Goal: Answer question/provide support: Answer question/provide support

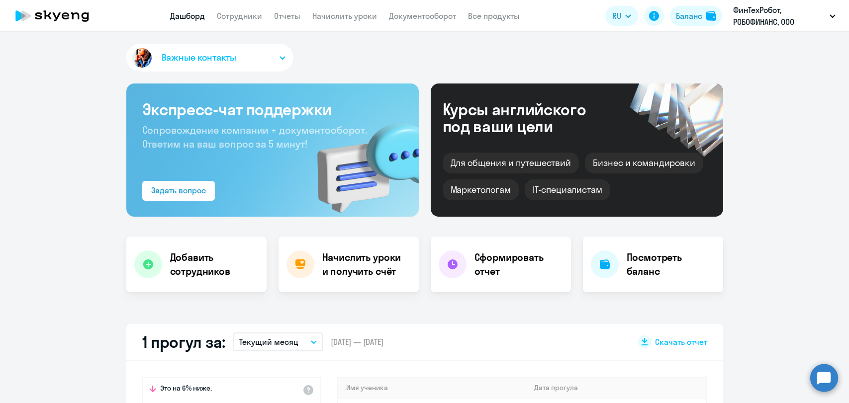
select select "30"
click at [821, 378] on circle at bounding box center [824, 378] width 28 height 28
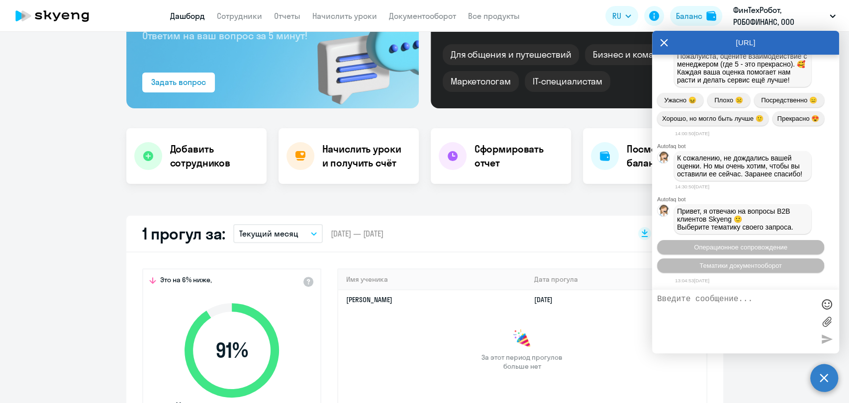
scroll to position [110, 0]
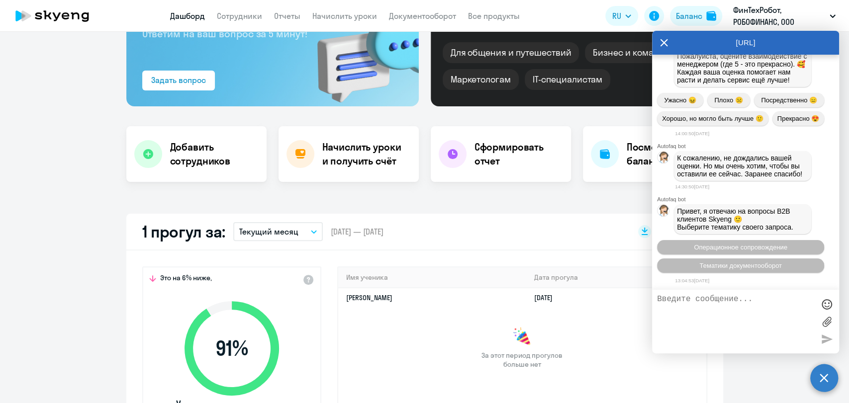
click at [728, 307] on textarea at bounding box center [735, 322] width 157 height 54
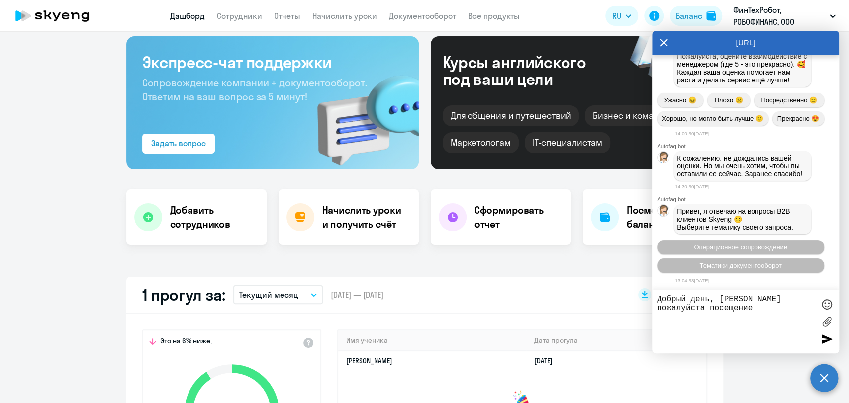
scroll to position [0, 0]
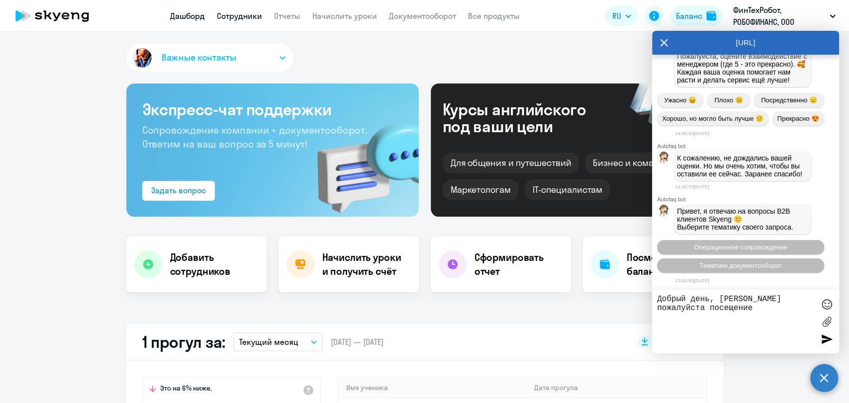
type textarea "Добрый день, [PERSON_NAME] пожалуйста посещение"
click at [234, 17] on link "Сотрудники" at bounding box center [239, 16] width 45 height 10
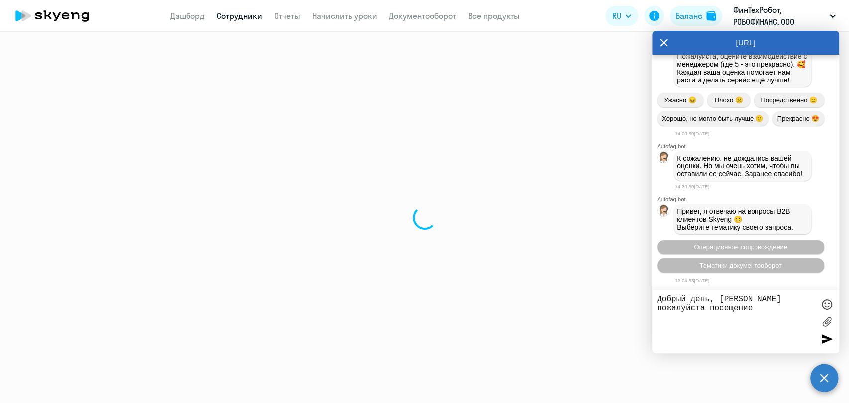
select select "30"
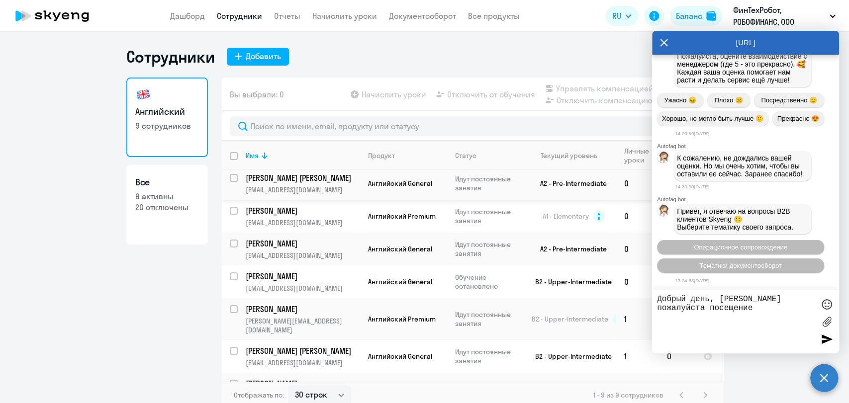
scroll to position [55, 0]
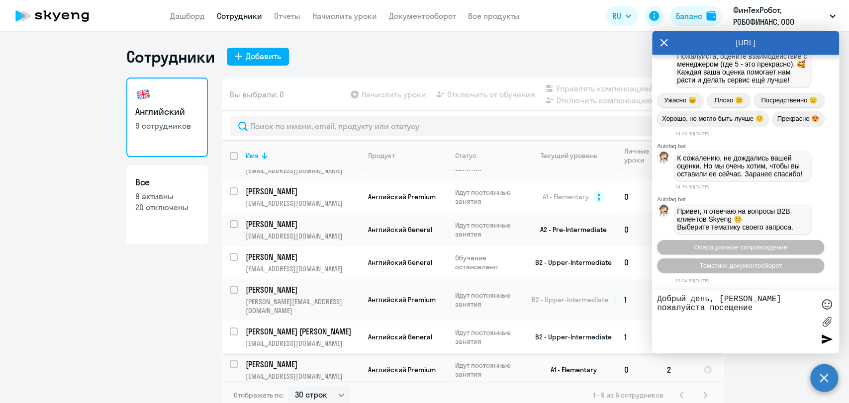
click at [277, 326] on p "[PERSON_NAME] [PERSON_NAME]" at bounding box center [302, 331] width 112 height 11
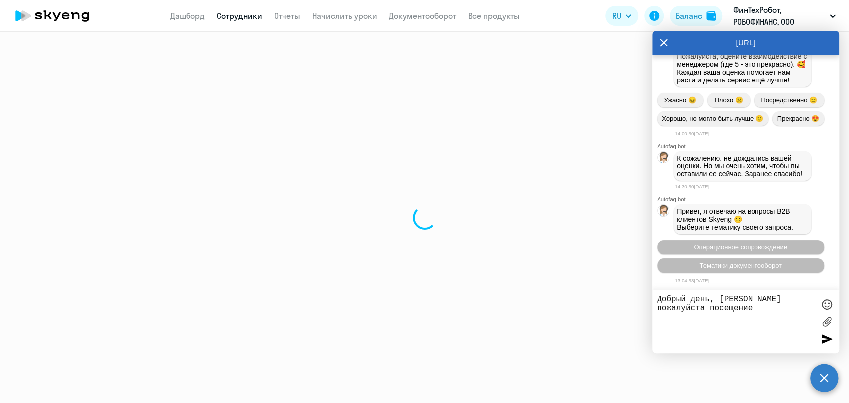
select select "english"
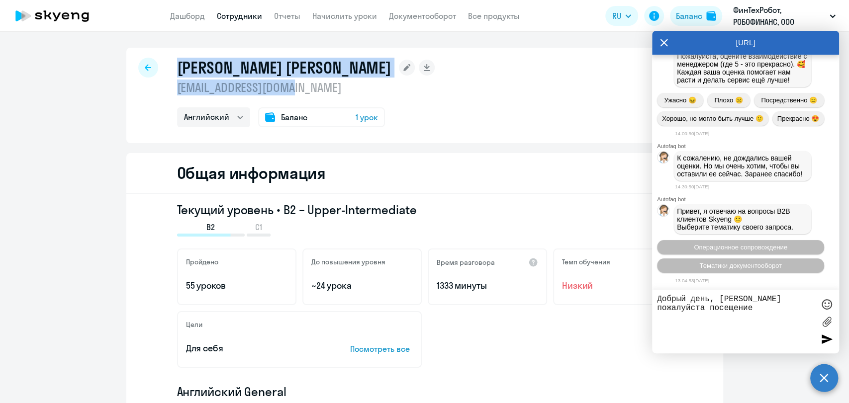
drag, startPoint x: 174, startPoint y: 69, endPoint x: 304, endPoint y: 93, distance: 132.6
click at [304, 93] on div "[PERSON_NAME] [PERSON_NAME] [PERSON_NAME][EMAIL_ADDRESS][DOMAIN_NAME] [PERSON_N…" at bounding box center [306, 93] width 258 height 70
copy div "[PERSON_NAME] [PERSON_NAME] [PERSON_NAME][EMAIL_ADDRESS][DOMAIN_NAME]"
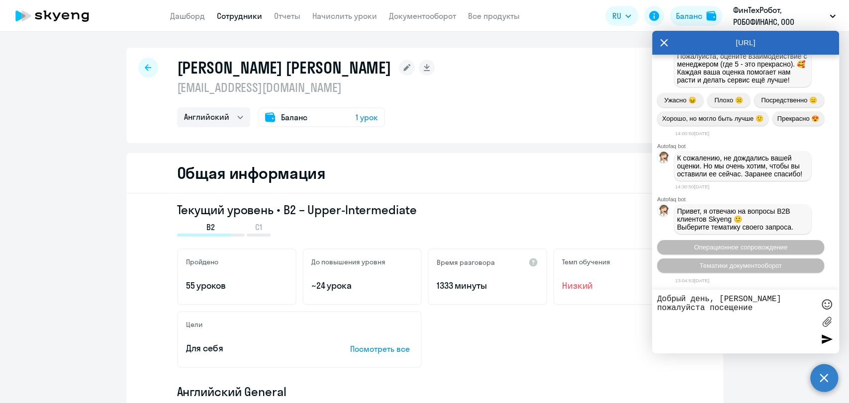
click at [751, 308] on textarea "Добрый день, [PERSON_NAME] пожалуйста посещение" at bounding box center [735, 322] width 157 height 54
paste textarea "[PERSON_NAME] [PERSON_NAME] [PERSON_NAME][EMAIL_ADDRESS][DOMAIN_NAME]"
click at [811, 299] on textarea "Добрый день, [PERSON_NAME] пожалуйста посещение [PERSON_NAME] [PERSON_NAME] [EM…" at bounding box center [735, 322] width 157 height 54
click at [795, 323] on textarea "Добрый день, [PERSON_NAME] пожалуйста количество посещение [PERSON_NAME] [PERSO…" at bounding box center [735, 322] width 157 height 54
type textarea "Добрый день, дайте пожалуйста количество посещение [PERSON_NAME] [PERSON_NAME] …"
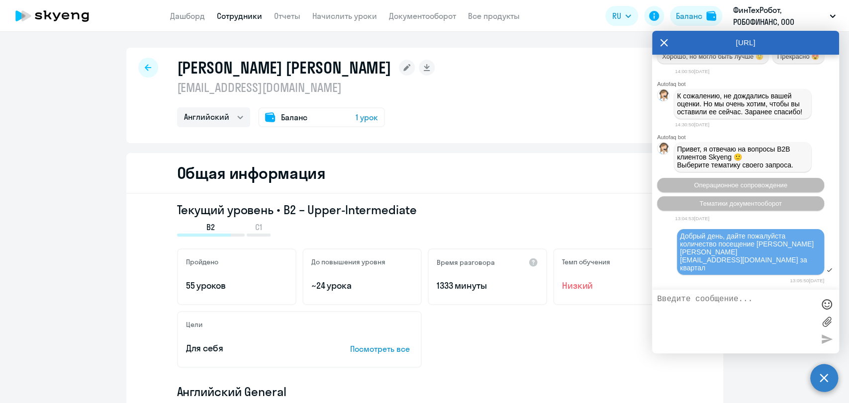
scroll to position [3669, 0]
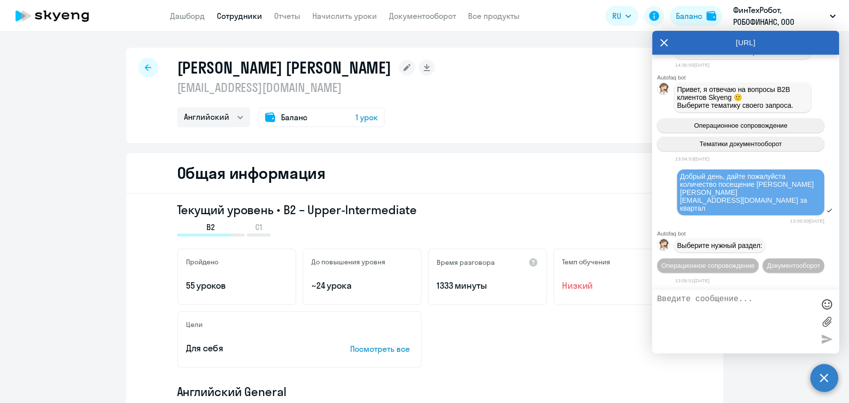
drag, startPoint x: 680, startPoint y: 163, endPoint x: 808, endPoint y: 198, distance: 133.0
click at [808, 198] on div "Добрый день, дайте пожалуйста количество посещение [PERSON_NAME] [PERSON_NAME] …" at bounding box center [745, 197] width 187 height 57
click at [794, 184] on div "Добрый день, дайте пожалуйста количество посещение [PERSON_NAME] [PERSON_NAME] …" at bounding box center [750, 193] width 141 height 40
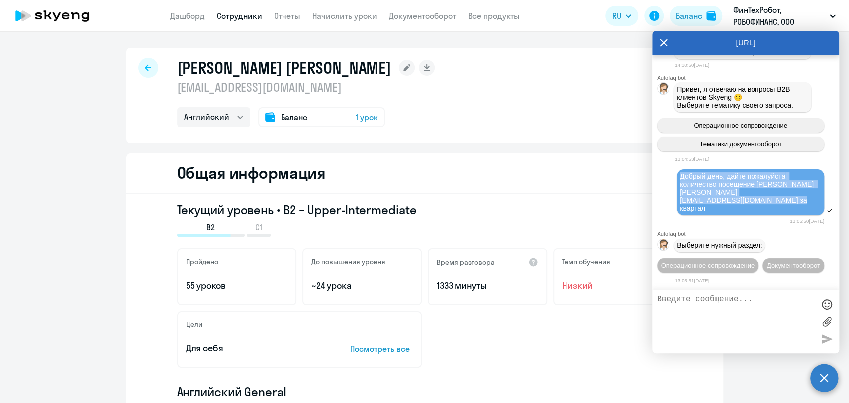
drag, startPoint x: 787, startPoint y: 190, endPoint x: 676, endPoint y: 165, distance: 114.2
click at [676, 169] on div "Добрый день, дайте пожалуйста количество посещение [PERSON_NAME] [PERSON_NAME] …" at bounding box center [745, 193] width 187 height 49
copy span "Добрый день, дайте пожалуйста количество посещение [PERSON_NAME] [PERSON_NAME] …"
click at [732, 262] on span "Операционное сопровождение" at bounding box center [707, 265] width 93 height 7
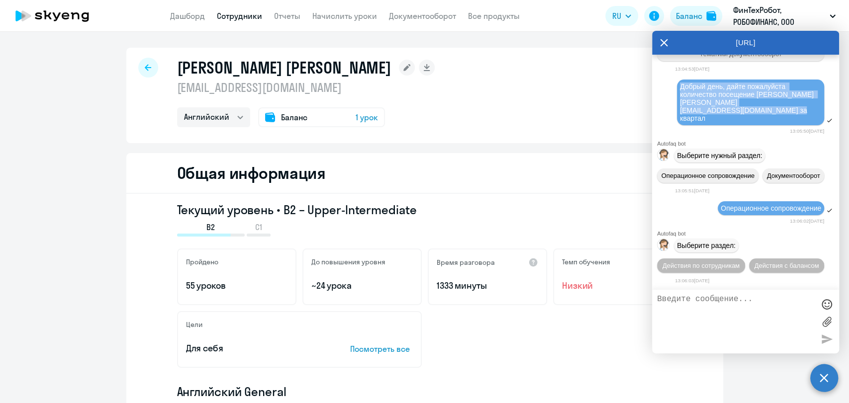
scroll to position [3776, 0]
click at [739, 262] on span "Действия по сотрудникам" at bounding box center [700, 265] width 77 height 7
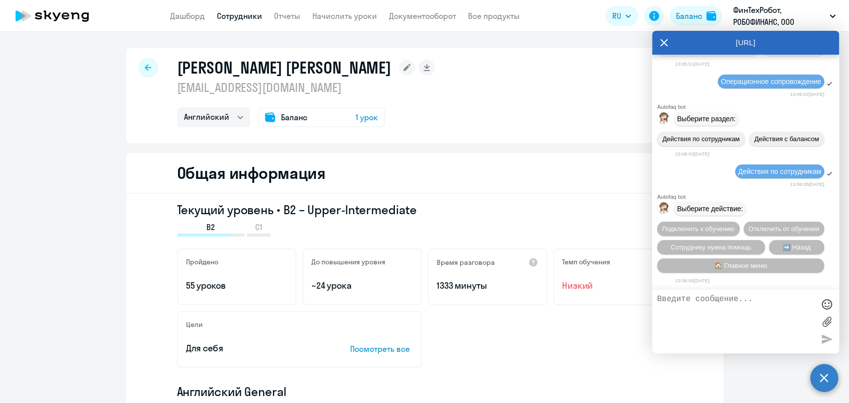
scroll to position [3922, 0]
click at [760, 307] on textarea at bounding box center [735, 322] width 157 height 54
paste textarea "Добрый день, дайте пожалуйста количество посещение [PERSON_NAME] [PERSON_NAME] …"
type textarea "Добрый день, дайте пожалуйста количество посещение [PERSON_NAME] [PERSON_NAME] …"
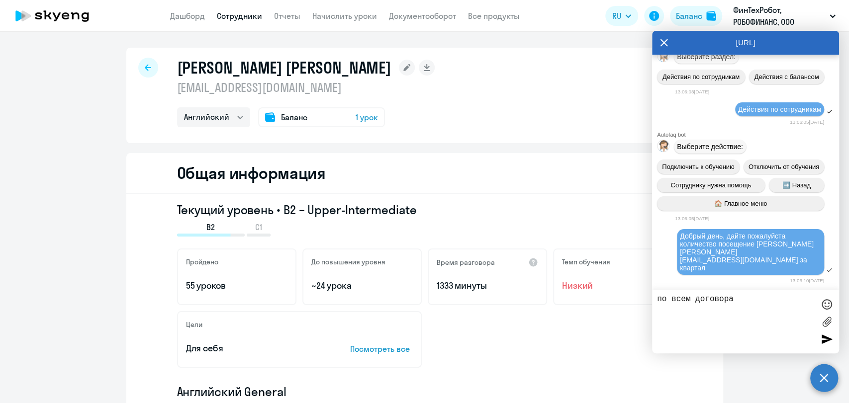
type textarea "по всем договорам"
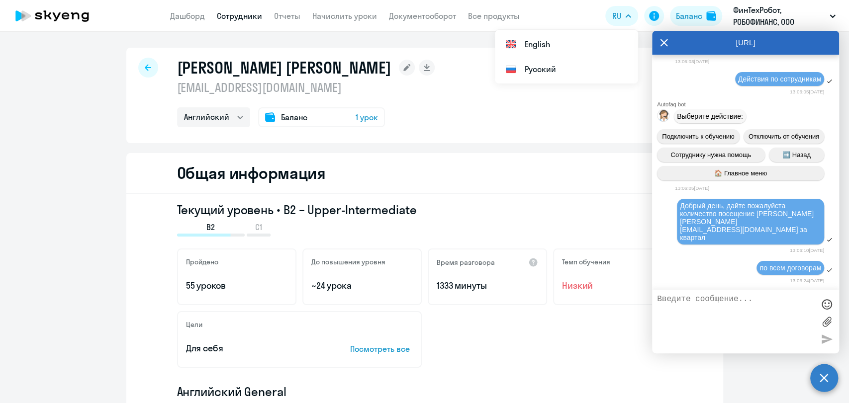
click at [663, 44] on icon at bounding box center [664, 43] width 8 height 24
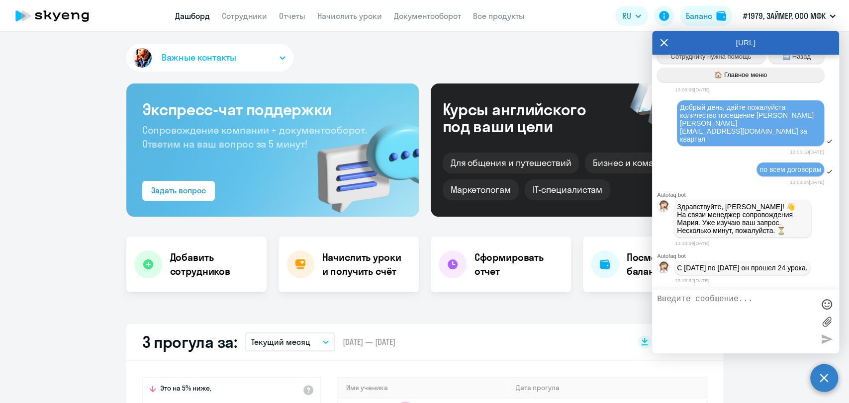
scroll to position [4116, 0]
select select "30"
drag, startPoint x: 677, startPoint y: 259, endPoint x: 694, endPoint y: 269, distance: 20.6
click at [694, 269] on p "С 1 июня по 31 августа он прошел 24 урока." at bounding box center [742, 268] width 130 height 8
click at [725, 307] on textarea at bounding box center [735, 322] width 157 height 54
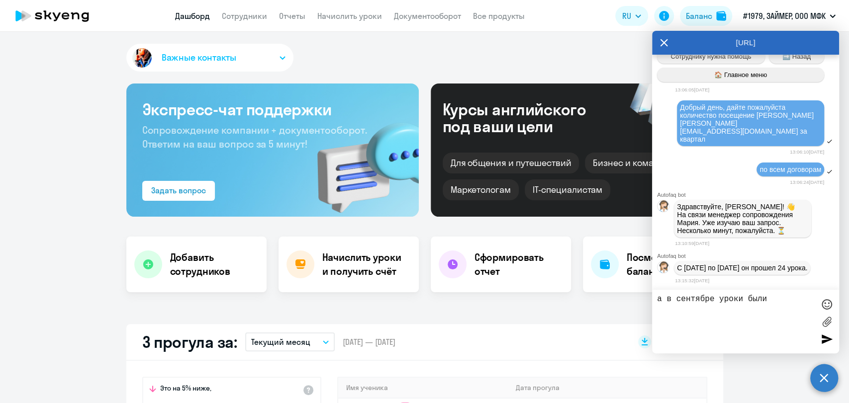
type textarea "а в сентябре уроки были?"
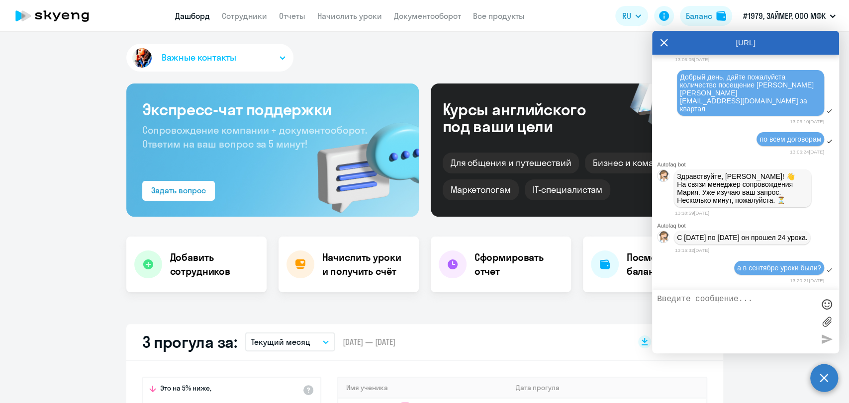
scroll to position [4146, 0]
click at [688, 300] on textarea at bounding box center [735, 322] width 157 height 54
type textarea "мне нужен квартал июль-август-сентябрь"
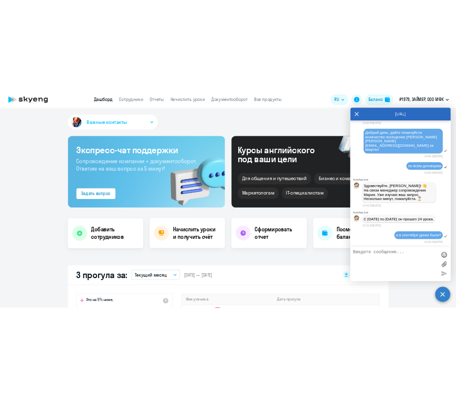
scroll to position [4184, 0]
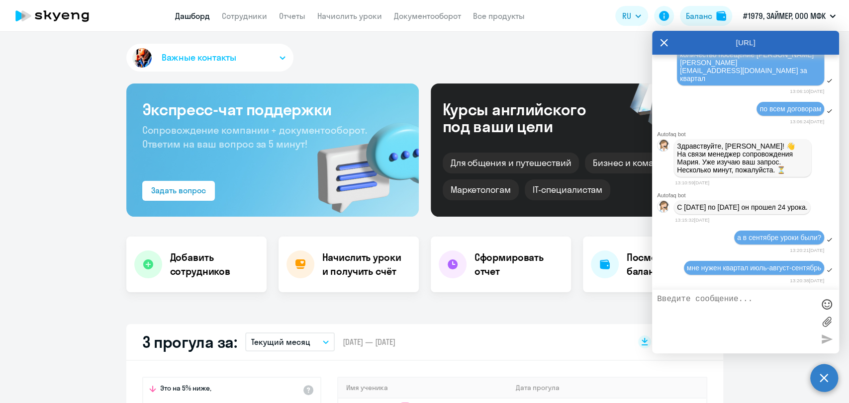
click at [663, 38] on icon at bounding box center [664, 43] width 8 height 24
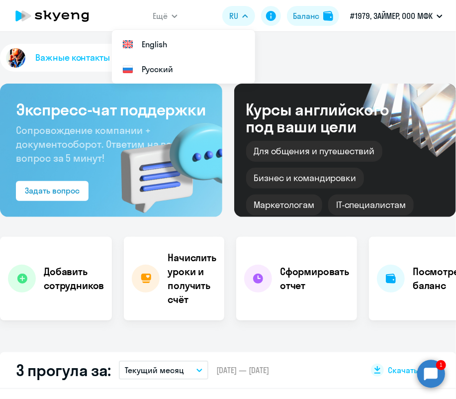
click at [435, 373] on circle at bounding box center [431, 373] width 28 height 28
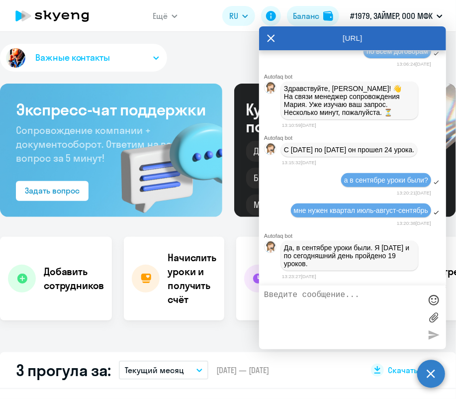
scroll to position [0, 0]
click at [327, 305] on textarea at bounding box center [342, 317] width 157 height 54
type textarea "а"
type textarea "сколько из них корпоративных?"
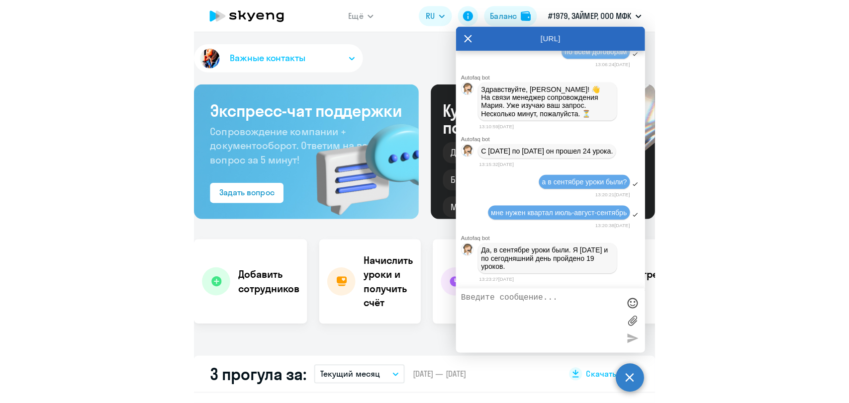
scroll to position [4267, 0]
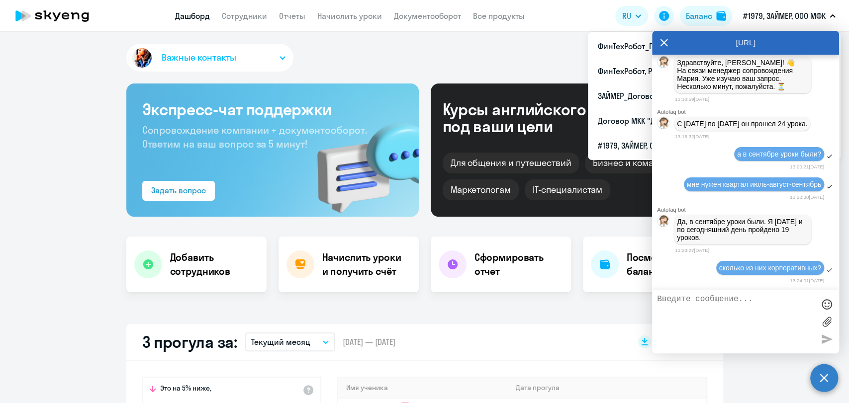
click at [660, 42] on icon at bounding box center [664, 43] width 8 height 24
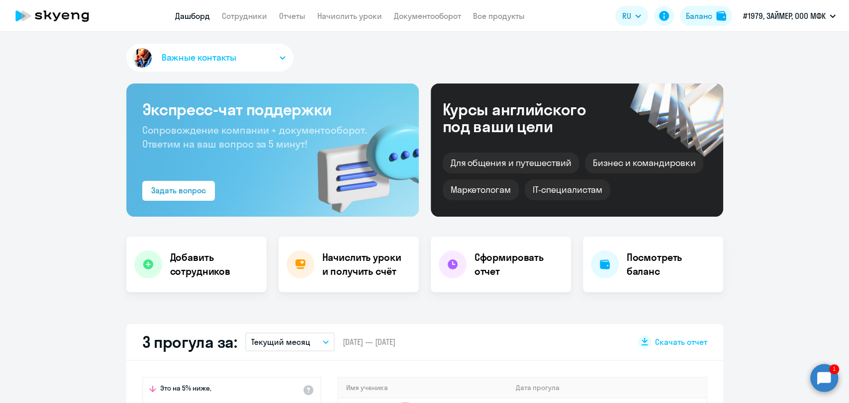
click at [826, 368] on circle at bounding box center [824, 378] width 28 height 28
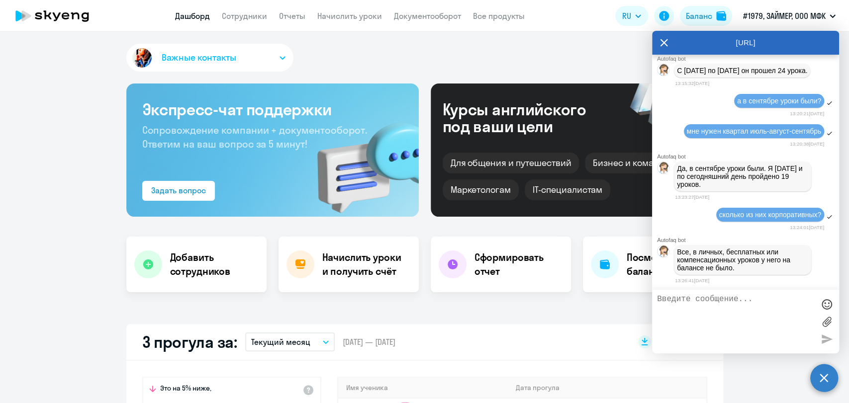
scroll to position [0, 0]
click at [721, 303] on textarea at bounding box center [735, 322] width 157 height 54
type textarea "сотрудник утверждает что у него был списан личный урок, можете проверить"
